Goal: Find specific page/section: Find specific page/section

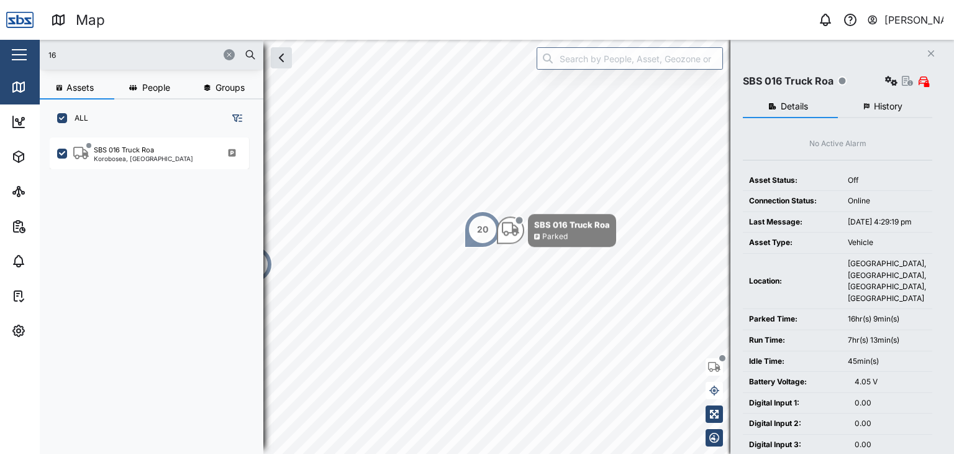
scroll to position [301, 194]
type input "29"
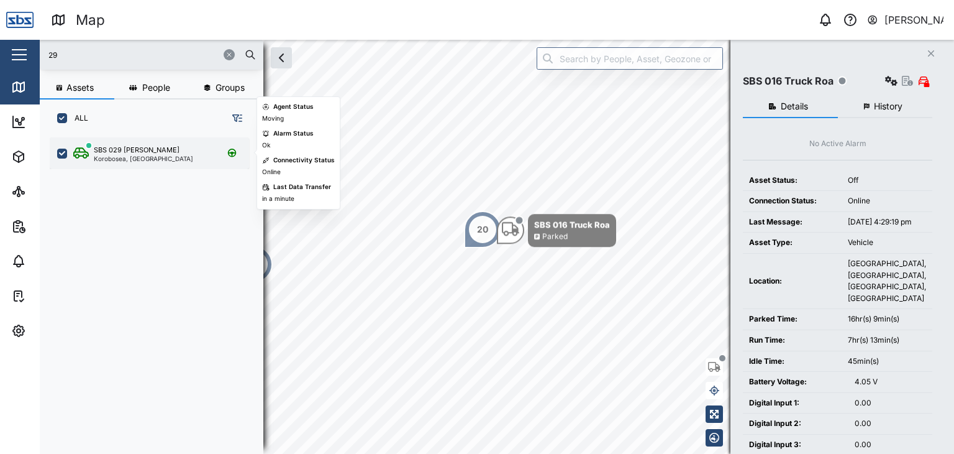
click at [109, 148] on div "SBS 029 [PERSON_NAME]" at bounding box center [137, 150] width 86 height 11
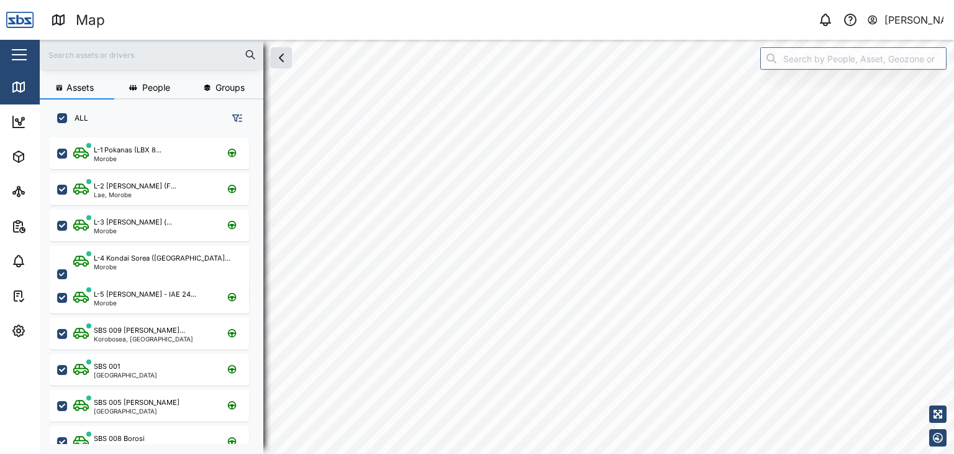
scroll to position [301, 194]
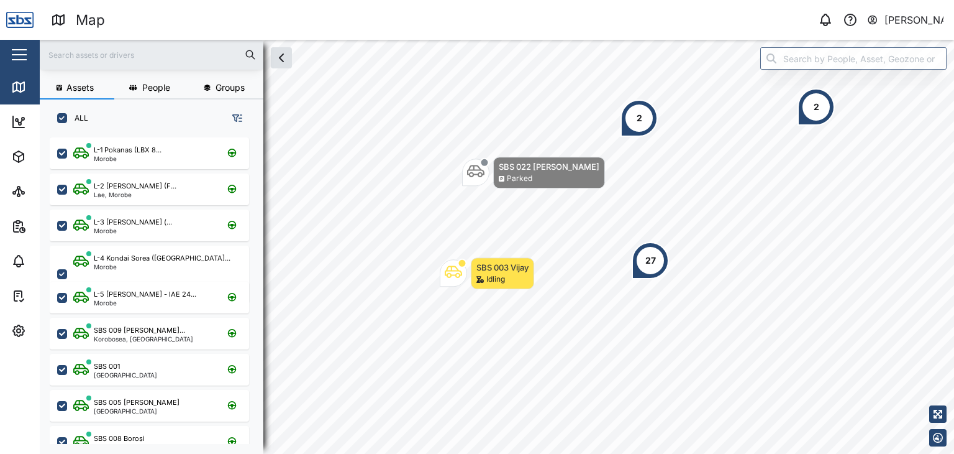
click at [108, 58] on input "text" at bounding box center [151, 54] width 209 height 19
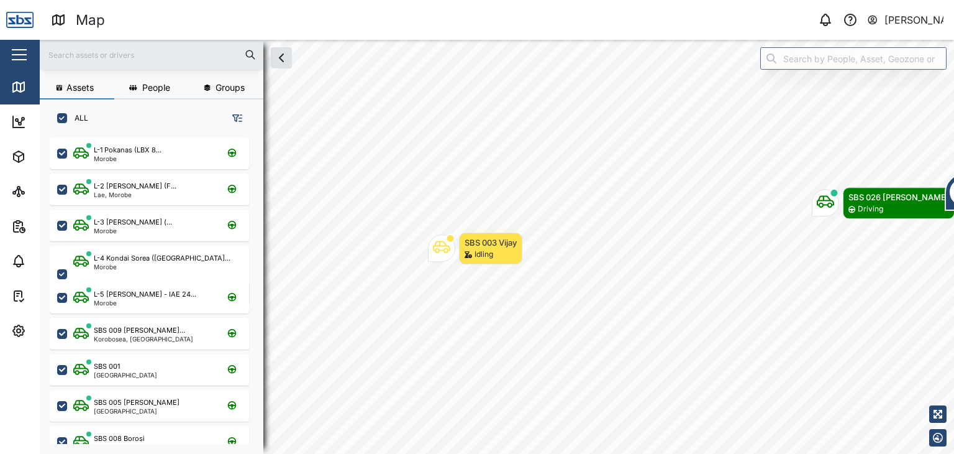
click at [108, 54] on input "text" at bounding box center [151, 54] width 209 height 19
type input "37"
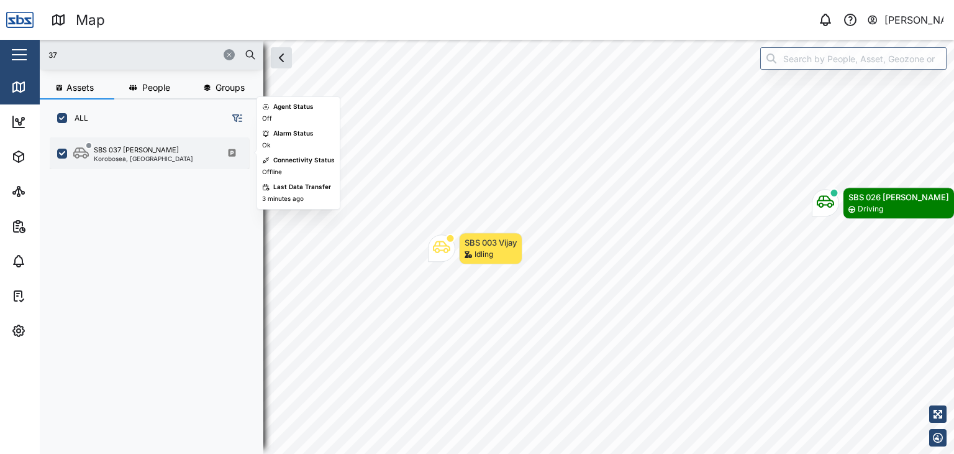
click at [145, 152] on div "SBS 037 Jason P" at bounding box center [136, 150] width 85 height 11
